Goal: Task Accomplishment & Management: Complete application form

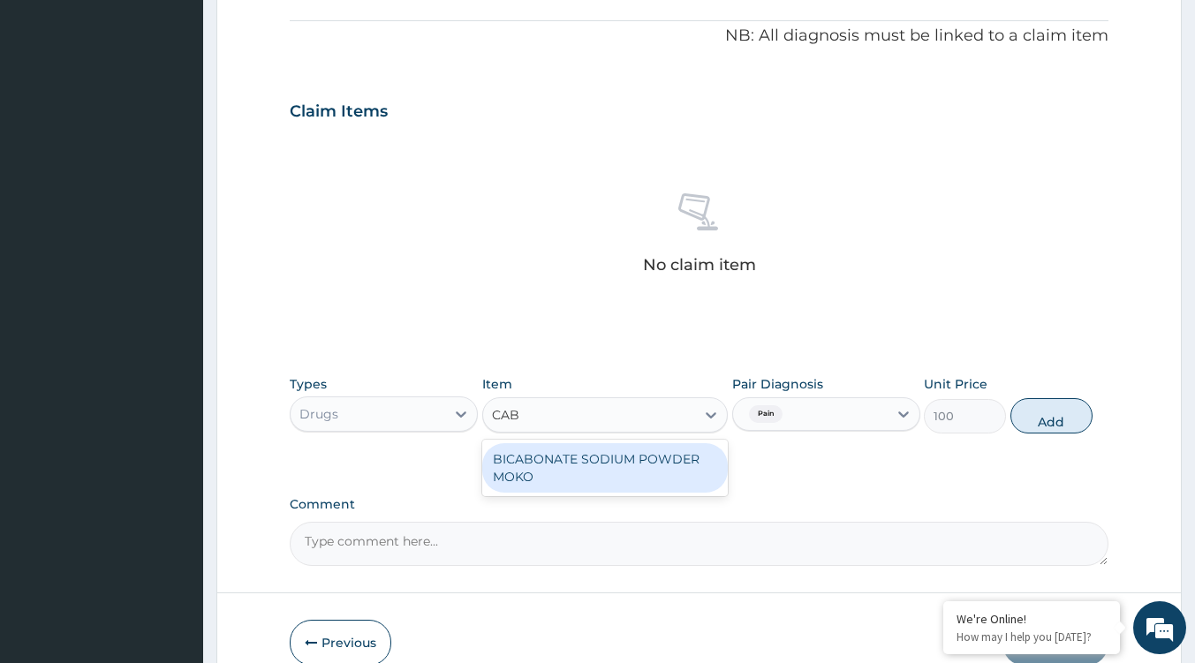
type input "CABE"
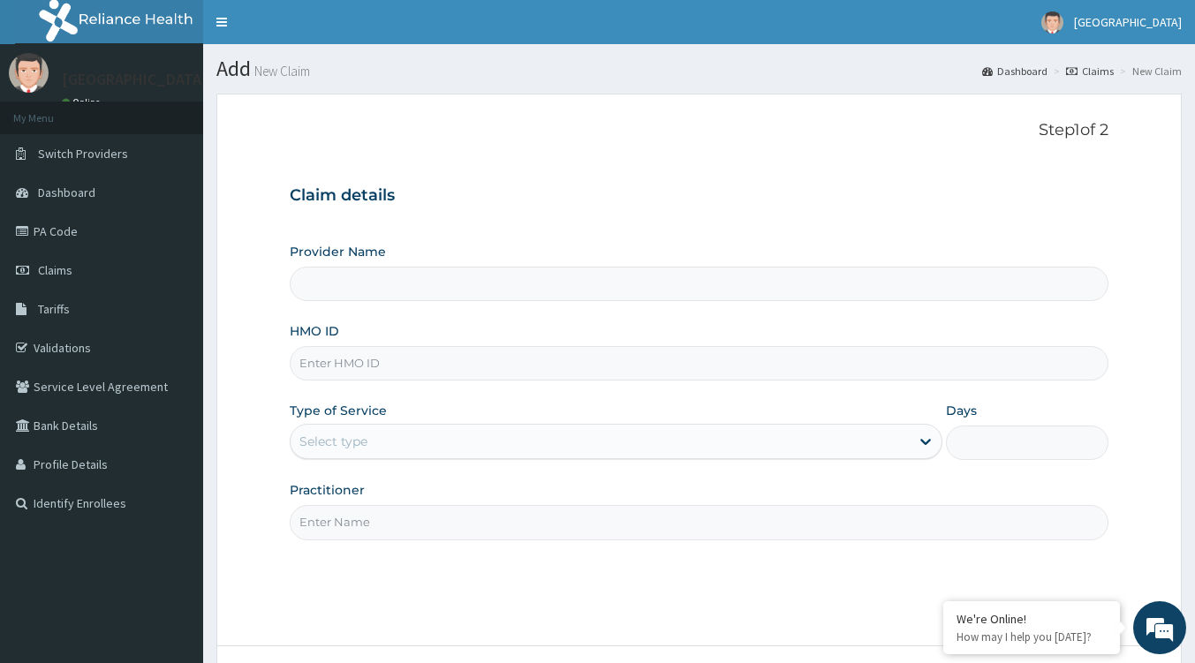
click at [426, 435] on div "Select type" at bounding box center [600, 442] width 619 height 28
click at [499, 375] on input "HMO ID" at bounding box center [699, 363] width 819 height 34
click at [347, 282] on input "Provider Name" at bounding box center [699, 284] width 819 height 34
click at [344, 373] on input "HMO ID" at bounding box center [699, 363] width 819 height 34
click at [335, 287] on input "Provider Name" at bounding box center [699, 284] width 819 height 34
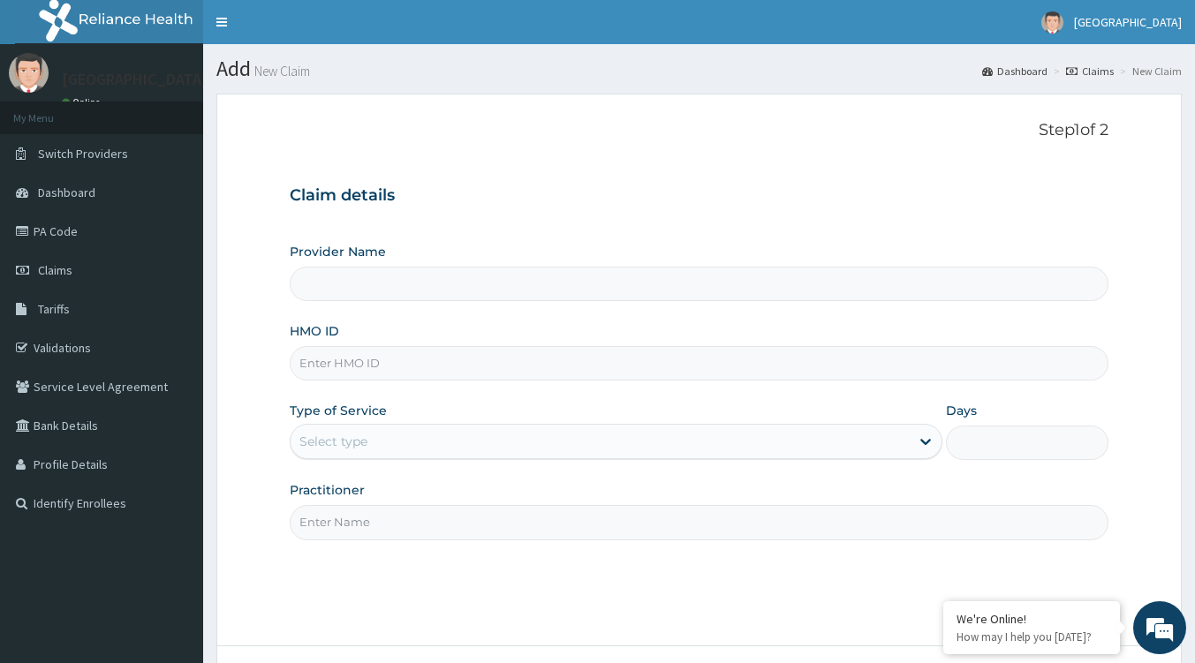
click at [459, 284] on input "Provider Name" at bounding box center [699, 284] width 819 height 34
click at [374, 367] on input "HMO ID" at bounding box center [699, 363] width 819 height 34
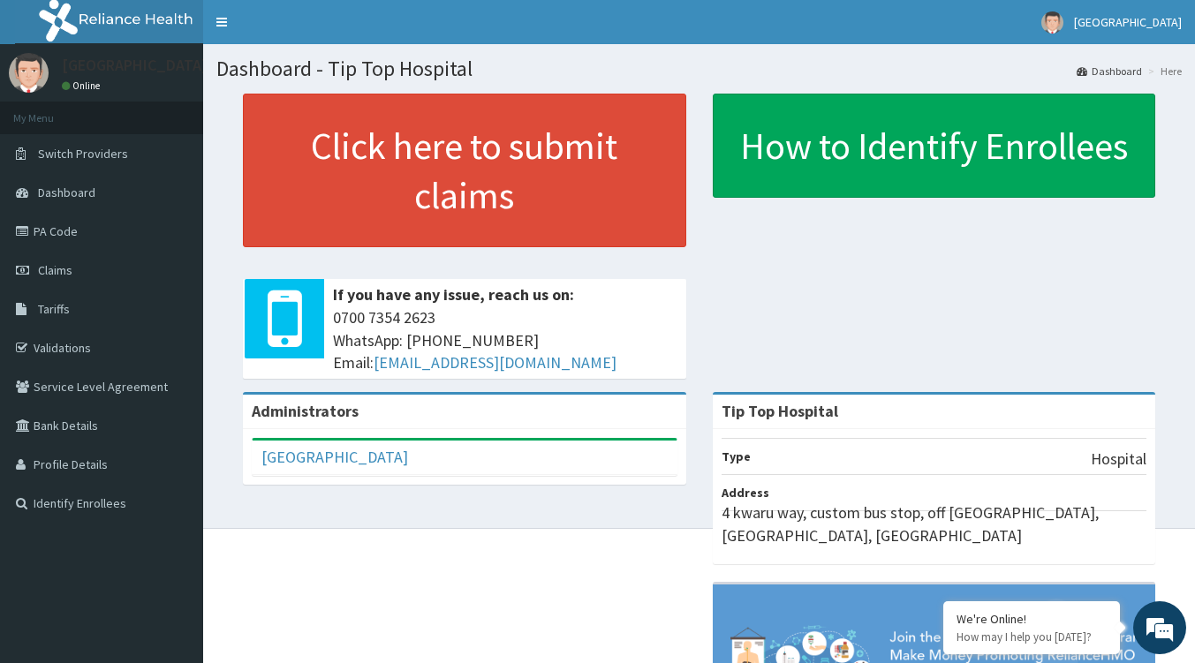
click at [64, 261] on link "Claims" at bounding box center [101, 270] width 203 height 39
click at [63, 239] on link "PA Code" at bounding box center [101, 231] width 203 height 39
